Goal: Task Accomplishment & Management: Manage account settings

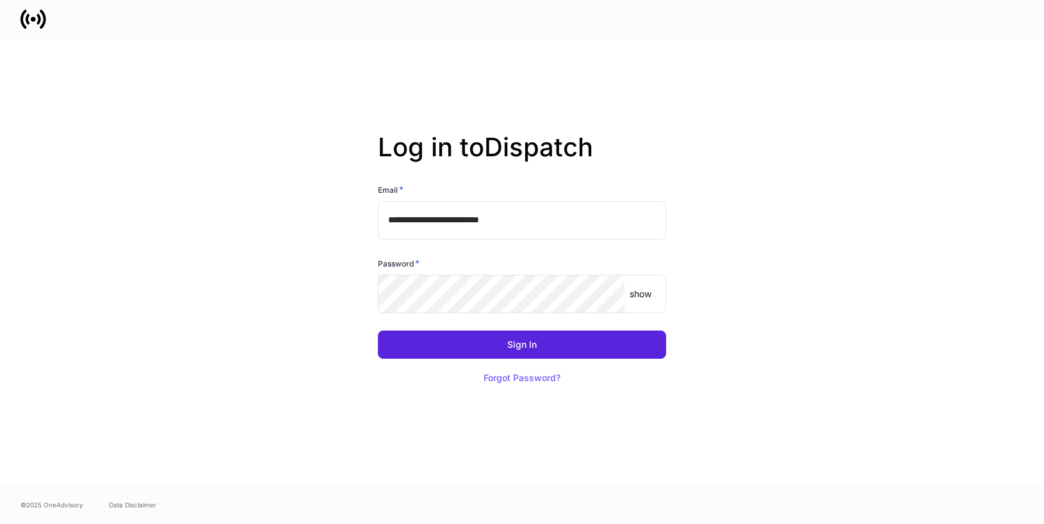
click at [467, 265] on div "Password *" at bounding box center [522, 266] width 288 height 18
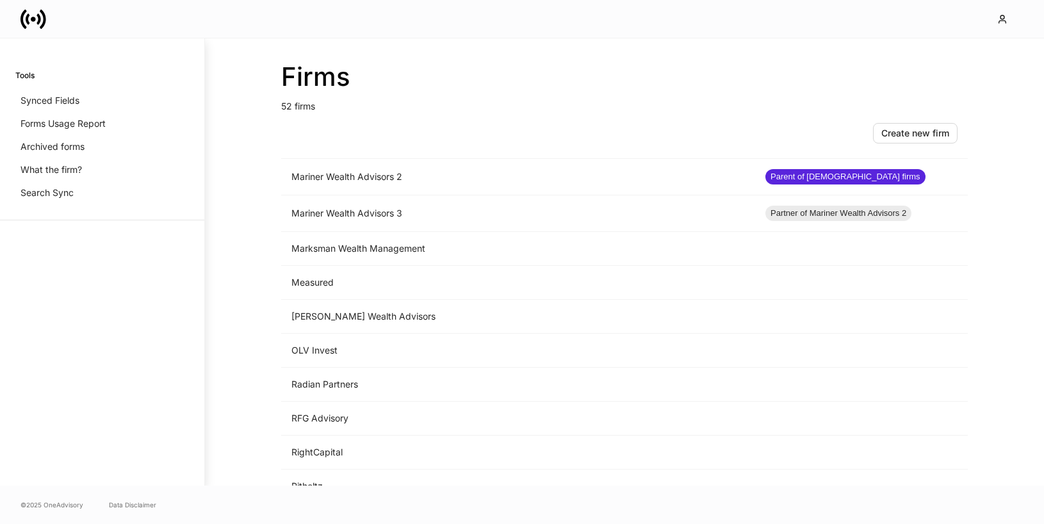
scroll to position [1023, 0]
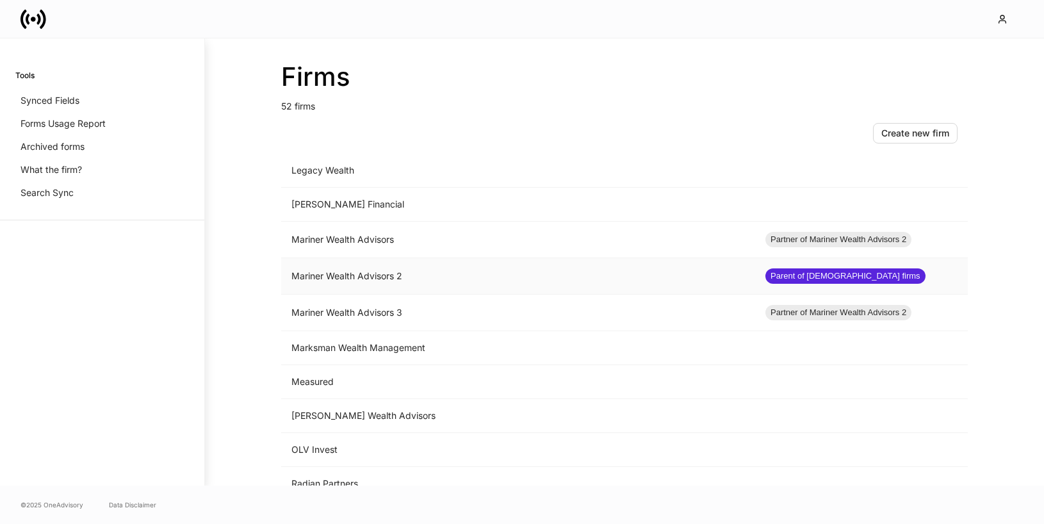
click at [561, 281] on td "Mariner Wealth Advisors 2" at bounding box center [518, 276] width 474 height 37
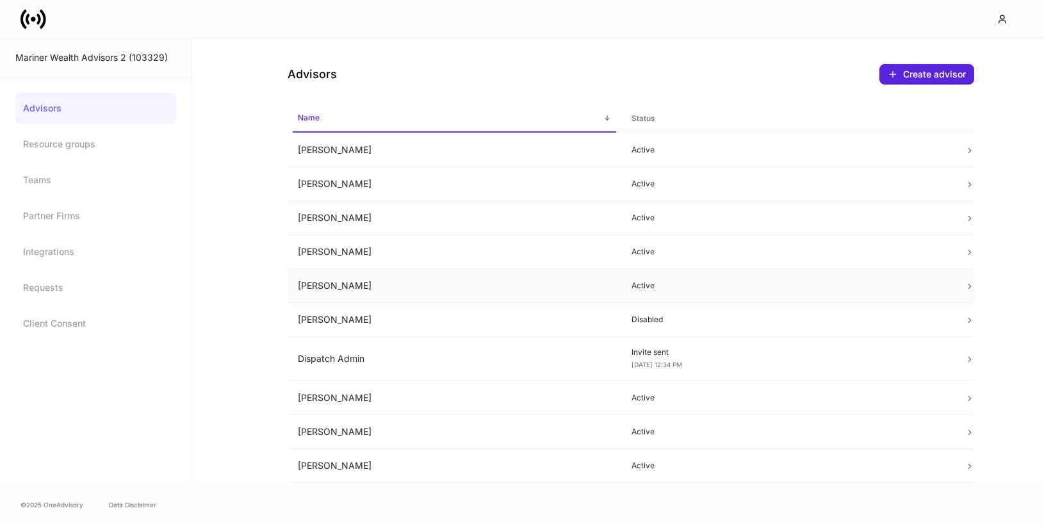
click at [471, 286] on td "Dan Cohen" at bounding box center [455, 286] width 334 height 34
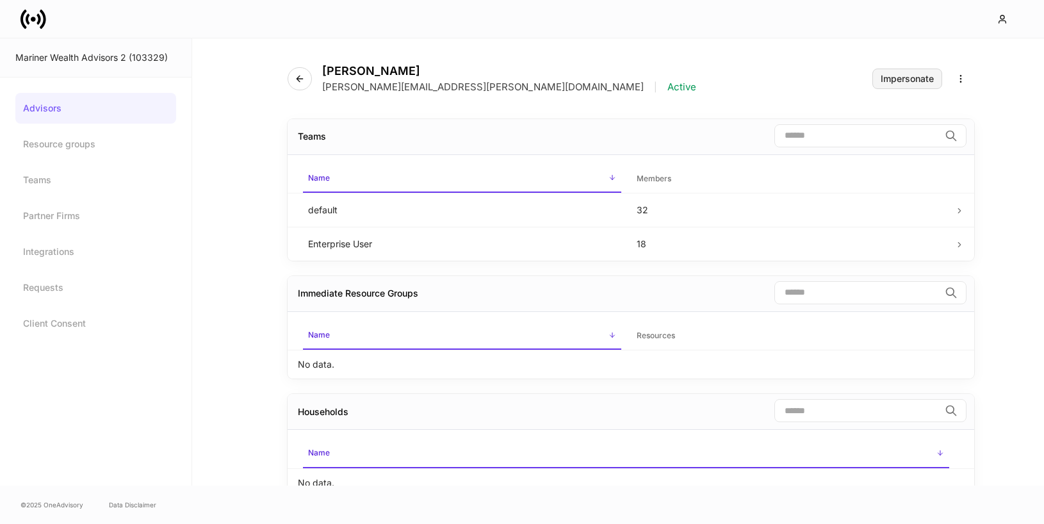
click at [885, 79] on div "Impersonate" at bounding box center [907, 78] width 53 height 9
click at [49, 113] on link "Advisors" at bounding box center [95, 108] width 161 height 31
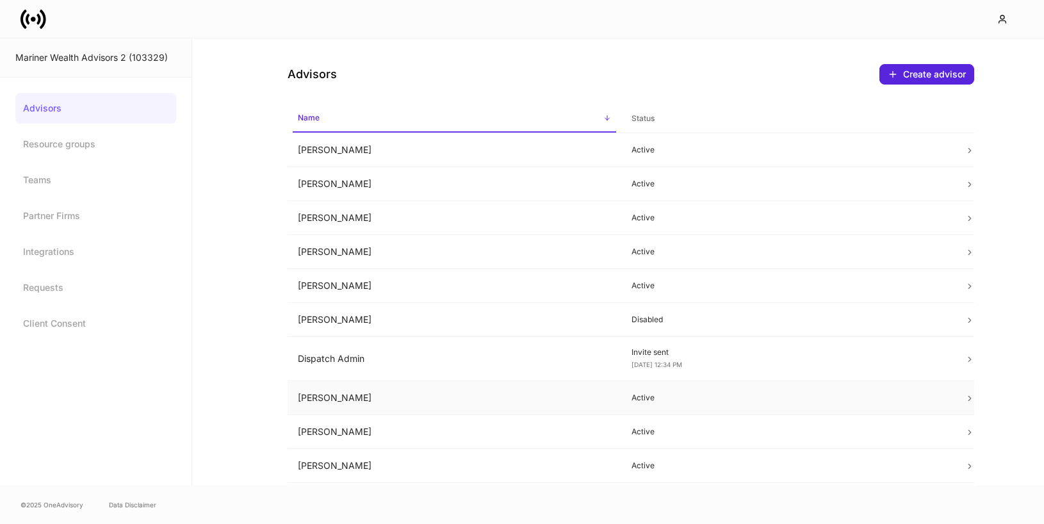
scroll to position [236, 0]
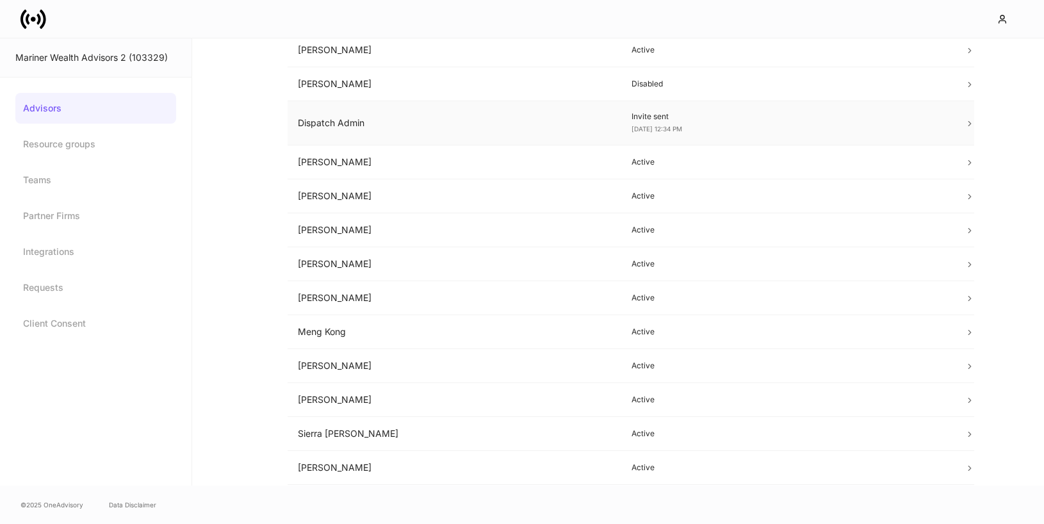
click at [446, 138] on td "Dispatch Admin" at bounding box center [455, 123] width 334 height 44
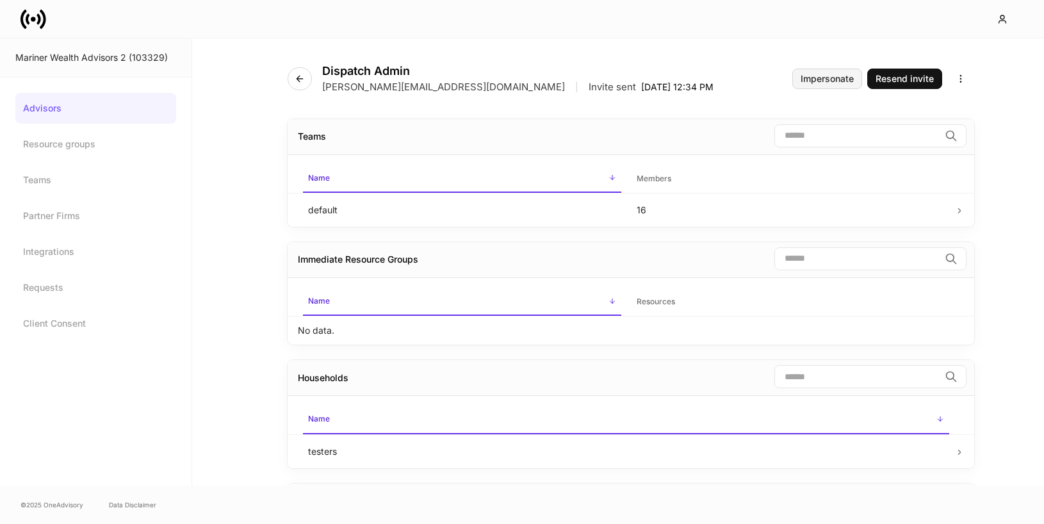
click at [824, 80] on div "Impersonate" at bounding box center [827, 78] width 53 height 9
click at [37, 16] on icon at bounding box center [33, 19] width 26 height 26
